Goal: Transaction & Acquisition: Purchase product/service

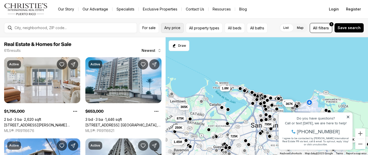
click at [168, 23] on button "Any price" at bounding box center [172, 28] width 23 height 10
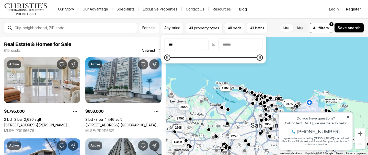
type input "**"
type input "******"
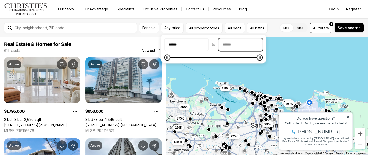
click at [263, 46] on input "priceMax" at bounding box center [241, 45] width 44 height 12
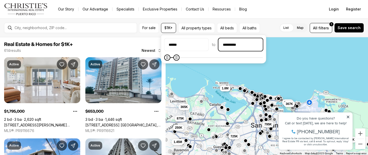
type input "********"
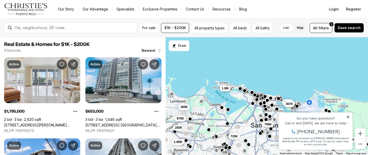
click at [326, 81] on div "295K 795K 225K 653K 367K 875K 250K 1.45M 725K 365K 1.8M" at bounding box center [267, 96] width 202 height 118
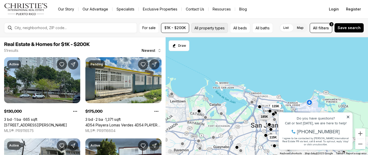
click at [215, 31] on button "All property types" at bounding box center [209, 28] width 37 height 10
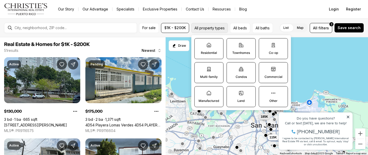
click at [215, 31] on button "All property types" at bounding box center [209, 28] width 37 height 10
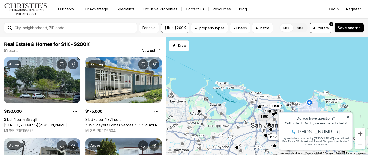
click at [289, 26] on label "List" at bounding box center [286, 27] width 14 height 9
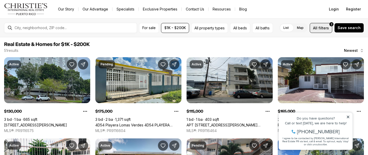
click at [326, 29] on span "filters" at bounding box center [323, 27] width 10 height 5
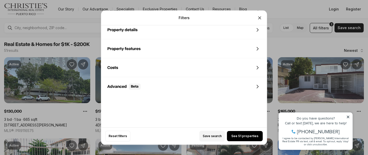
scroll to position [273, 0]
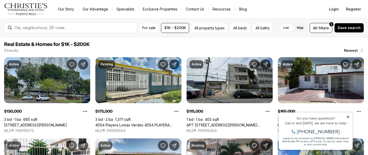
click at [287, 13] on nav "Go to: Homepage Our Story Our Advantage Specialists Exclusive Properties Contac…" at bounding box center [184, 9] width 368 height 18
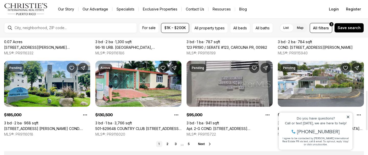
scroll to position [159, 0]
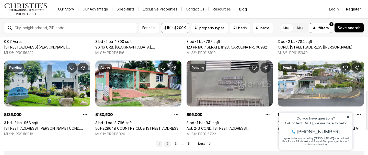
click at [167, 142] on link "2" at bounding box center [167, 144] width 6 height 6
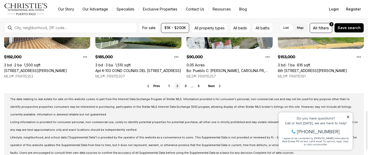
scroll to position [214, 0]
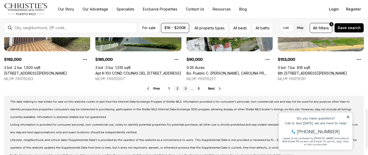
click at [185, 88] on link "3" at bounding box center [185, 89] width 6 height 6
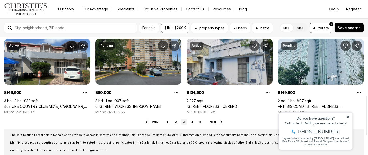
scroll to position [193, 0]
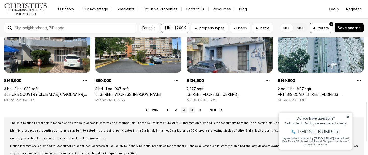
click at [192, 109] on link "4" at bounding box center [192, 110] width 6 height 6
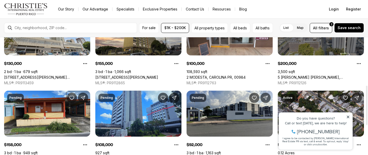
scroll to position [165, 0]
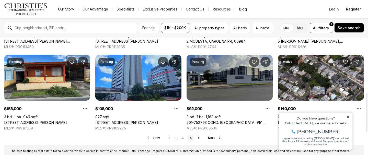
drag, startPoint x: 192, startPoint y: 109, endPoint x: 197, endPoint y: 99, distance: 11.0
click at [197, 120] on link "501-752793 COND. PONTEZUELA #E1, CAROLINA PR, 00985" at bounding box center [229, 122] width 86 height 5
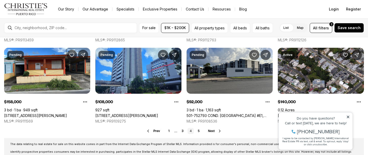
click at [37, 25] on div at bounding box center [75, 28] width 124 height 8
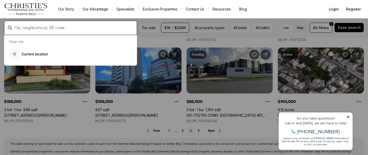
drag, startPoint x: 37, startPoint y: 25, endPoint x: 34, endPoint y: 30, distance: 5.1
click at [34, 30] on div at bounding box center [75, 28] width 124 height 8
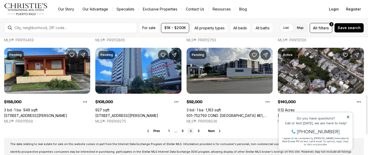
click at [26, 25] on div at bounding box center [75, 28] width 124 height 8
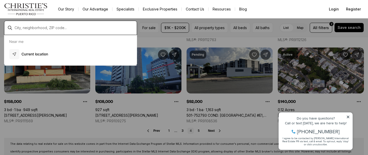
click at [36, 28] on input "text" at bounding box center [75, 28] width 120 height 4
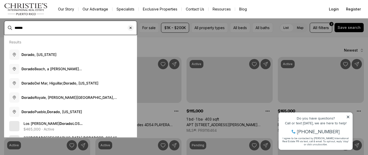
click at [36, 28] on input "******" at bounding box center [75, 28] width 120 height 4
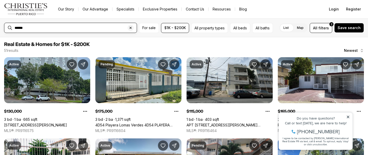
click at [35, 26] on input "******" at bounding box center [75, 28] width 120 height 4
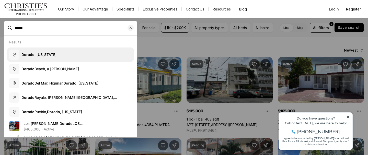
type input "******"
click at [41, 57] on button "Dorado , Puerto Rico" at bounding box center [70, 55] width 127 height 14
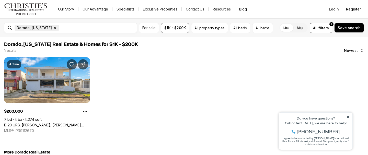
click at [53, 26] on icon "button" at bounding box center [55, 28] width 4 height 4
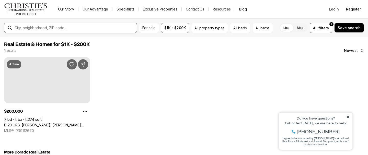
click at [52, 26] on input "text" at bounding box center [75, 28] width 120 height 4
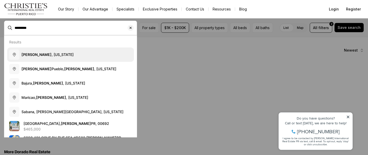
click at [52, 53] on span "Vega Alta , Puerto Rico" at bounding box center [47, 54] width 52 height 4
type input "**********"
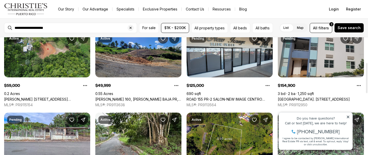
scroll to position [108, 0]
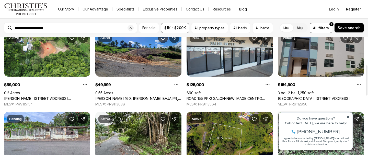
click at [296, 96] on link "Road #2 AVE. HIGUILLAR #112, DORADO PR, 00646" at bounding box center [314, 98] width 72 height 5
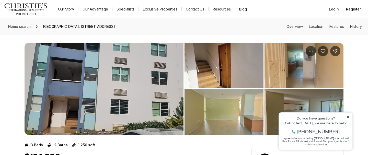
click at [232, 82] on img "View image gallery" at bounding box center [223, 65] width 79 height 45
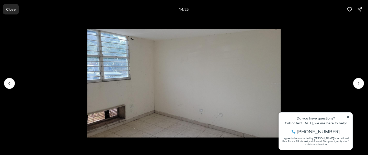
click at [14, 11] on p "Close" at bounding box center [10, 9] width 9 height 4
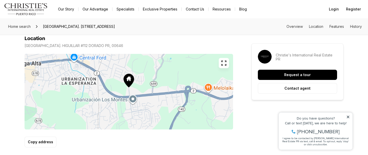
scroll to position [281, 0]
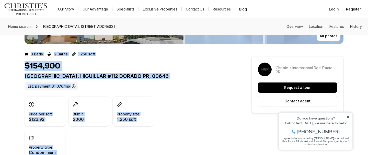
drag, startPoint x: 94, startPoint y: 151, endPoint x: 162, endPoint y: -27, distance: 190.8
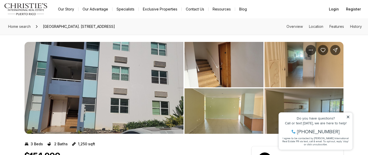
scroll to position [3, 0]
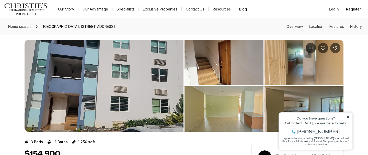
click at [163, 85] on img "View image gallery" at bounding box center [104, 86] width 159 height 92
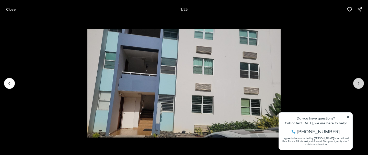
click at [357, 82] on icon "Next slide" at bounding box center [358, 83] width 5 height 5
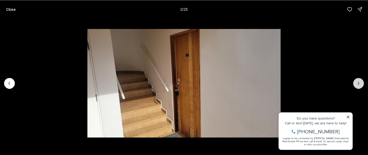
click at [357, 82] on icon "Next slide" at bounding box center [358, 83] width 5 height 5
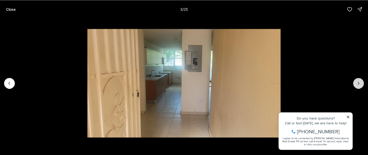
click at [357, 82] on icon "Next slide" at bounding box center [358, 83] width 5 height 5
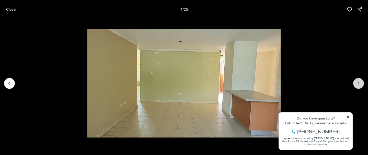
click at [357, 81] on icon "Next slide" at bounding box center [358, 83] width 5 height 5
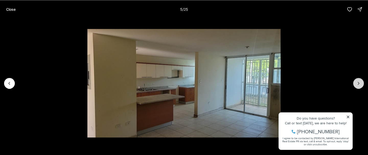
click at [357, 81] on icon "Next slide" at bounding box center [358, 83] width 5 height 5
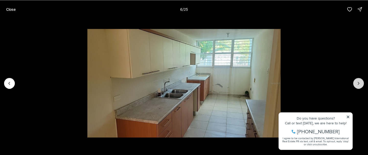
click at [357, 81] on icon "Next slide" at bounding box center [358, 83] width 5 height 5
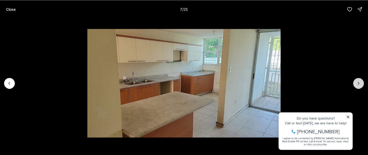
click at [357, 81] on icon "Next slide" at bounding box center [358, 83] width 5 height 5
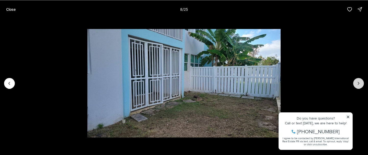
click at [357, 81] on icon "Next slide" at bounding box center [358, 83] width 5 height 5
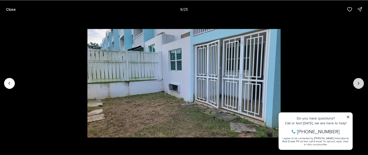
click at [357, 81] on icon "Next slide" at bounding box center [358, 83] width 5 height 5
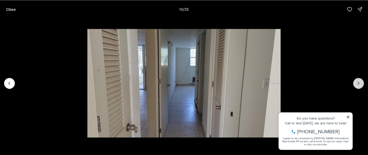
click at [357, 81] on icon "Next slide" at bounding box center [358, 83] width 5 height 5
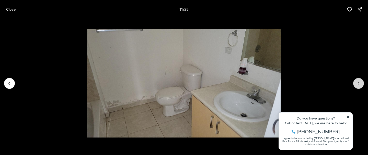
click at [357, 81] on icon "Next slide" at bounding box center [358, 83] width 5 height 5
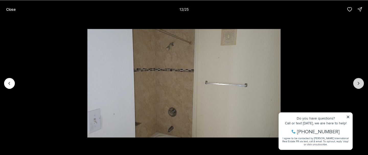
click at [357, 81] on icon "Next slide" at bounding box center [358, 83] width 5 height 5
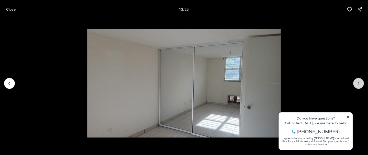
click at [357, 81] on icon "Next slide" at bounding box center [358, 83] width 5 height 5
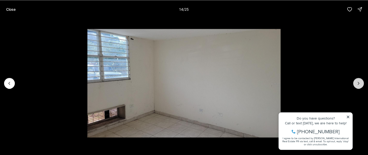
click at [357, 81] on icon "Next slide" at bounding box center [358, 83] width 5 height 5
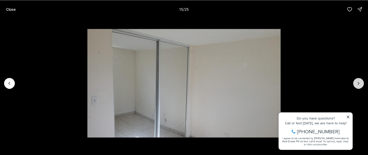
click at [357, 81] on icon "Next slide" at bounding box center [358, 83] width 5 height 5
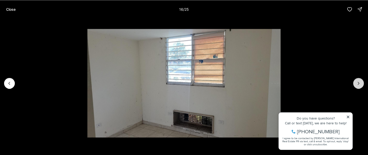
click at [357, 81] on icon "Next slide" at bounding box center [358, 83] width 5 height 5
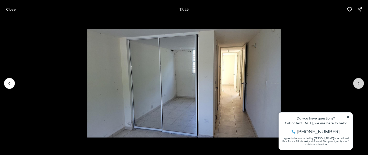
click at [357, 81] on icon "Next slide" at bounding box center [358, 83] width 5 height 5
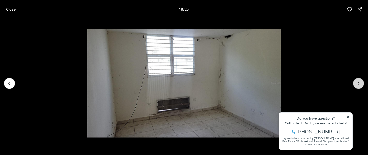
click at [357, 81] on icon "Next slide" at bounding box center [358, 83] width 5 height 5
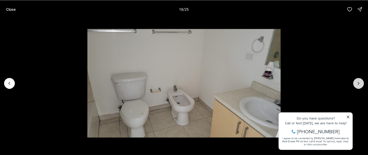
click at [357, 81] on icon "Next slide" at bounding box center [358, 83] width 5 height 5
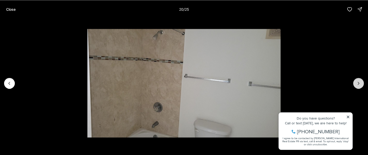
click at [357, 81] on icon "Next slide" at bounding box center [358, 83] width 5 height 5
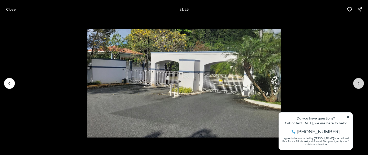
click at [357, 81] on icon "Next slide" at bounding box center [358, 83] width 5 height 5
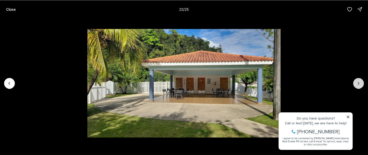
click at [357, 81] on icon "Next slide" at bounding box center [358, 83] width 5 height 5
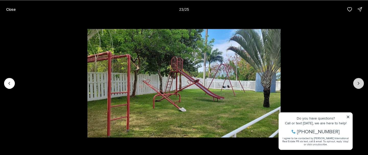
click at [357, 81] on icon "Next slide" at bounding box center [358, 83] width 5 height 5
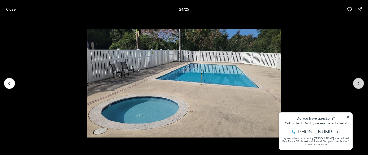
click at [357, 81] on icon "Next slide" at bounding box center [358, 83] width 5 height 5
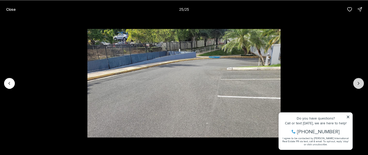
click at [357, 81] on div at bounding box center [358, 83] width 11 height 11
click at [11, 8] on p "Close" at bounding box center [10, 9] width 9 height 4
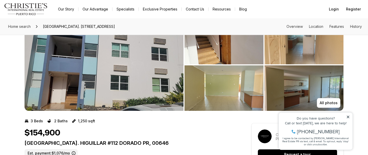
scroll to position [19, 0]
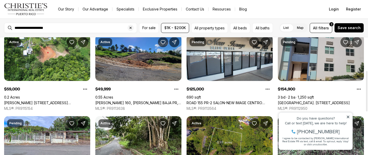
scroll to position [104, 0]
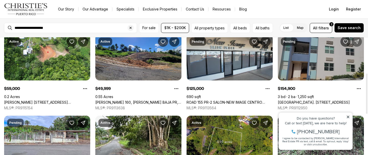
click at [355, 40] on icon "Share Property" at bounding box center [356, 41] width 5 height 5
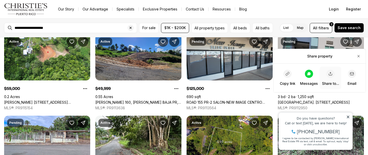
click at [331, 80] on span "Share to..." at bounding box center [330, 78] width 17 height 16
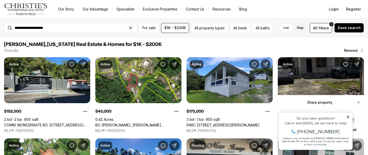
scroll to position [0, 0]
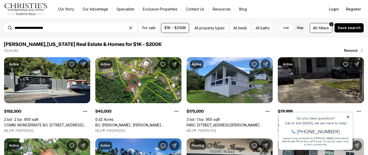
click at [82, 31] on div "**********" at bounding box center [75, 28] width 124 height 8
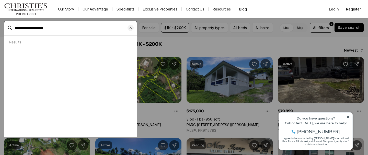
click at [82, 27] on input "**********" at bounding box center [75, 28] width 120 height 4
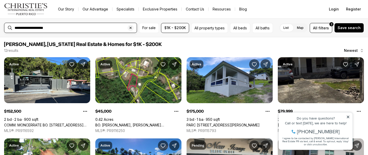
click at [84, 27] on input "**********" at bounding box center [75, 28] width 120 height 4
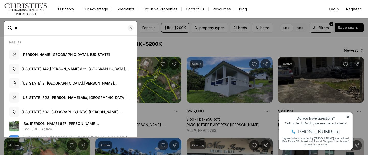
type input "*"
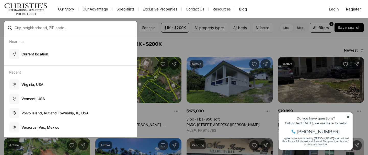
click at [84, 27] on input "text" at bounding box center [75, 28] width 120 height 4
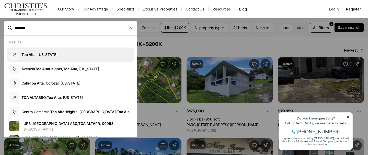
click at [70, 60] on button "Toa Alta , Puerto Rico" at bounding box center [70, 55] width 127 height 14
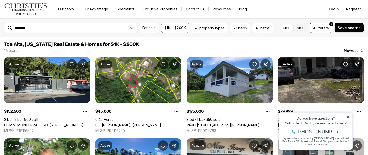
type input "**********"
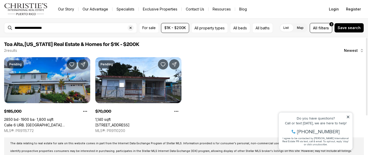
click at [75, 123] on link "Calle 6 URB. [GEOGRAPHIC_DATA][PERSON_NAME] #B22, [GEOGRAPHIC_DATA], 00953" at bounding box center [47, 125] width 86 height 5
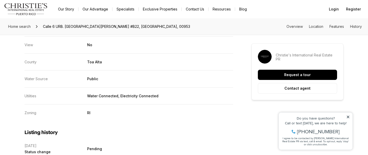
scroll to position [975, 0]
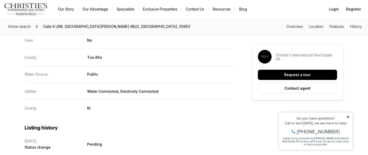
click at [182, 1] on nav "Go to: Homepage Our Story Our Advantage Specialists Exclusive Properties Contac…" at bounding box center [184, 9] width 368 height 18
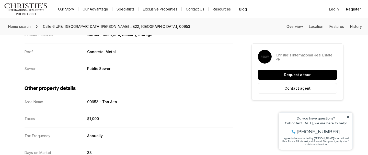
scroll to position [501, 0]
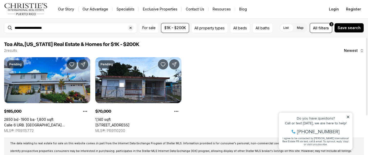
click at [62, 123] on link "Calle 6 URB. [GEOGRAPHIC_DATA][PERSON_NAME] #B22, [GEOGRAPHIC_DATA], 00953" at bounding box center [47, 125] width 86 height 5
click at [77, 123] on link "Calle 6 URB. [GEOGRAPHIC_DATA][PERSON_NAME] #B22, [GEOGRAPHIC_DATA], 00953" at bounding box center [47, 125] width 86 height 5
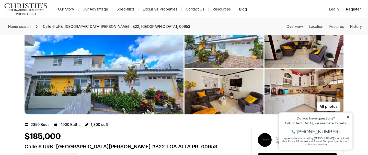
scroll to position [23, 0]
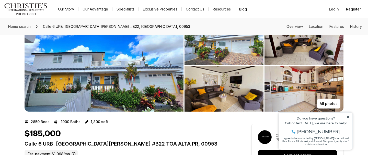
click at [333, 107] on div "Property added to favorites View 3 saved properties Property added to favorites…" at bounding box center [315, 129] width 79 height 48
click at [332, 99] on button "All photos" at bounding box center [328, 104] width 23 height 10
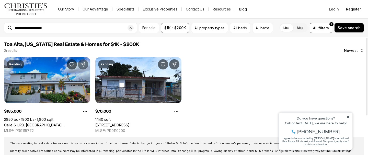
click at [84, 66] on icon "Share Property" at bounding box center [82, 64] width 5 height 5
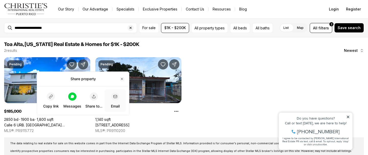
click at [116, 97] on icon "button" at bounding box center [114, 96] width 3 height 3
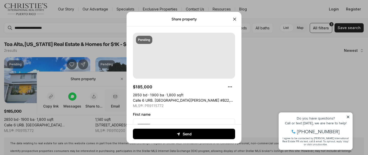
type textarea "**********"
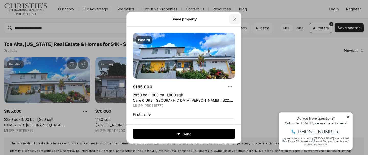
click at [232, 18] on icon "Close" at bounding box center [234, 19] width 5 height 5
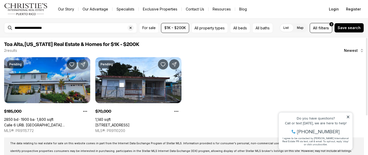
click at [83, 62] on icon "Share Property" at bounding box center [82, 64] width 5 height 5
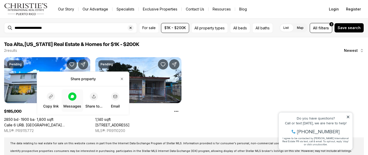
click at [72, 98] on icon at bounding box center [72, 96] width 4 height 4
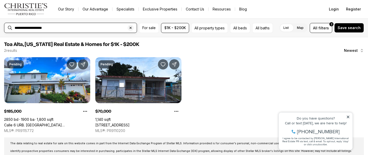
drag, startPoint x: 56, startPoint y: 28, endPoint x: 13, endPoint y: 13, distance: 46.4
click at [13, 13] on div "**********" at bounding box center [184, 77] width 368 height 155
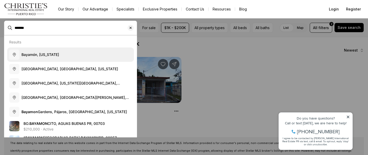
drag, startPoint x: 13, startPoint y: 13, endPoint x: 37, endPoint y: 52, distance: 45.9
click at [37, 52] on span "Bayamón, Puerto Rico" at bounding box center [40, 54] width 38 height 5
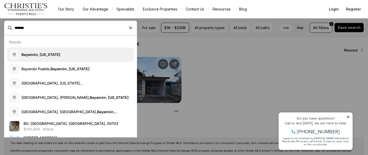
type input "**********"
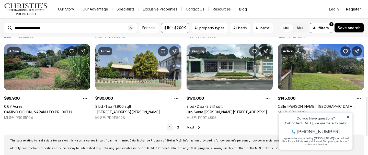
scroll to position [178, 0]
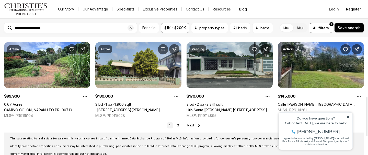
click at [228, 108] on link "Urb Santa Juanita PEDREIRA ST #WC-14, BAYAMON PR, 00956" at bounding box center [226, 110] width 80 height 5
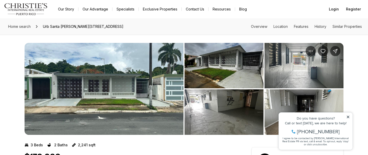
click at [206, 80] on img "View image gallery" at bounding box center [223, 65] width 79 height 45
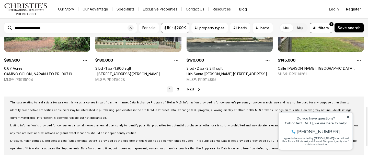
scroll to position [202, 0]
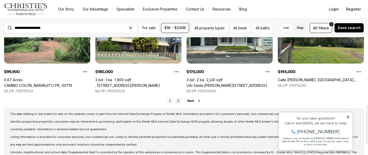
click at [179, 101] on link "2" at bounding box center [178, 101] width 6 height 6
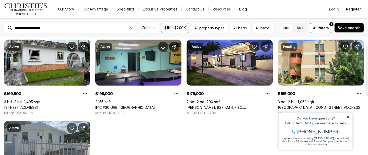
scroll to position [18, 0]
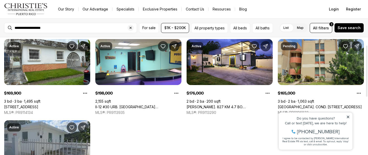
click at [305, 105] on link "[GEOGRAPHIC_DATA]. COND. [STREET_ADDRESS]" at bounding box center [320, 107] width 84 height 5
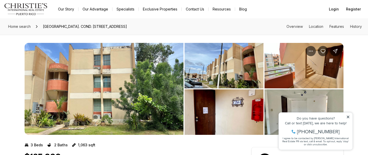
click at [128, 78] on img "View image gallery" at bounding box center [104, 89] width 159 height 92
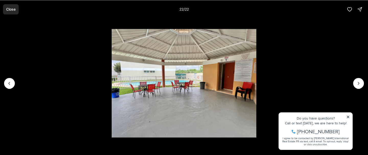
click at [8, 8] on p "Close" at bounding box center [10, 9] width 9 height 4
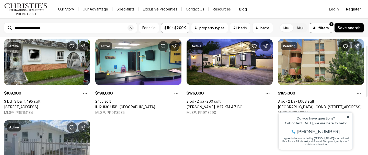
click at [358, 48] on icon "Share Property" at bounding box center [356, 46] width 5 height 5
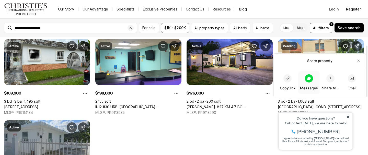
click at [307, 76] on div at bounding box center [309, 78] width 8 height 8
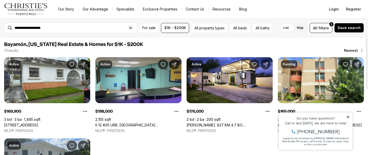
click at [144, 123] on link "ll-12 #30 URB. [GEOGRAPHIC_DATA][PERSON_NAME], [GEOGRAPHIC_DATA], 00956" at bounding box center [138, 125] width 86 height 5
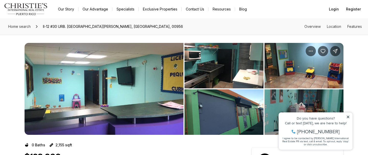
click at [211, 66] on img "View image gallery" at bounding box center [223, 65] width 79 height 45
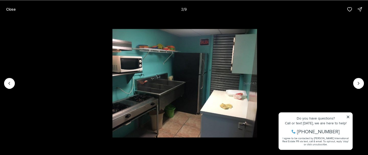
click at [214, 117] on img "2 of 9" at bounding box center [184, 83] width 145 height 109
